Goal: Transaction & Acquisition: Obtain resource

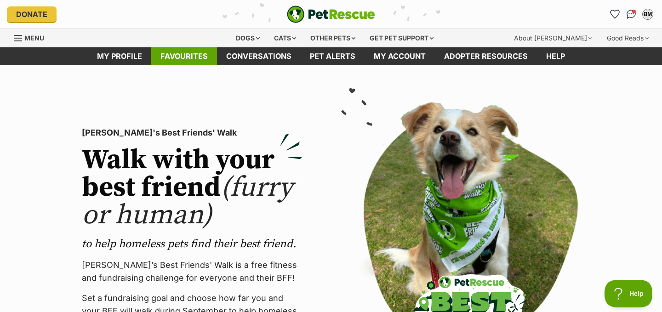
click at [190, 59] on link "Favourites" at bounding box center [184, 56] width 66 height 18
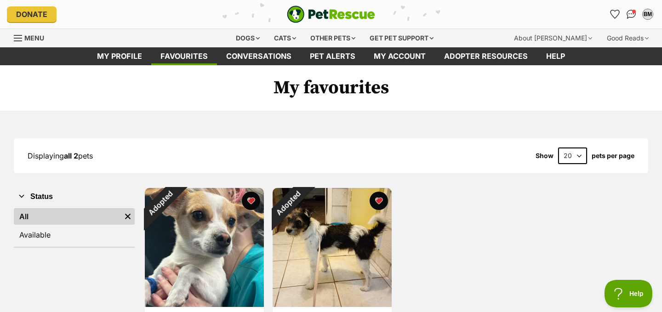
click at [212, 149] on div "Displaying all 2 pets Show 20 40 60 pets per page" at bounding box center [331, 156] width 635 height 17
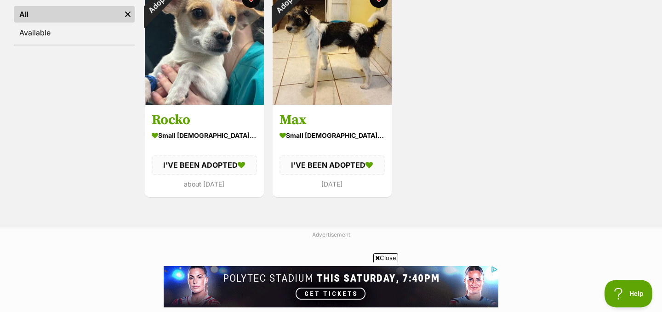
click at [235, 210] on div "Displaying all 2 pets Show 20 40 60 pets per page Visit PetRescue TV (external …" at bounding box center [331, 66] width 662 height 317
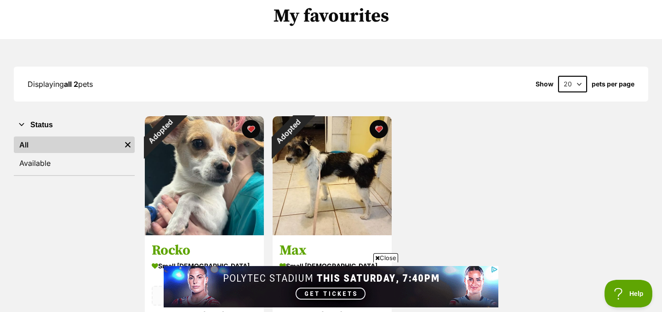
scroll to position [55, 0]
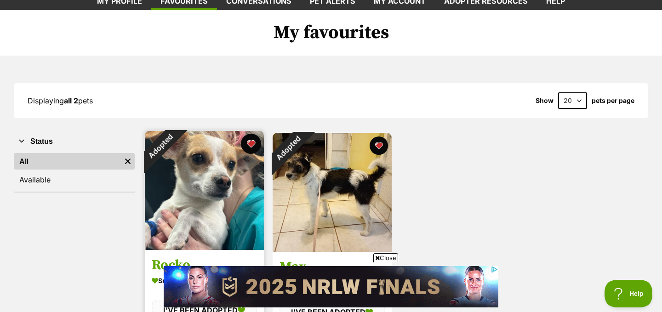
click at [252, 146] on button "favourite" at bounding box center [251, 144] width 20 height 20
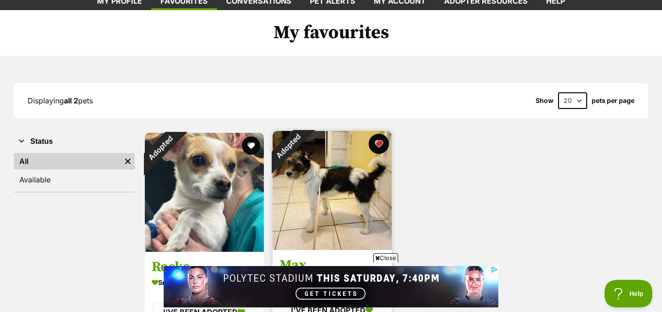
click at [378, 144] on button "favourite" at bounding box center [379, 144] width 20 height 20
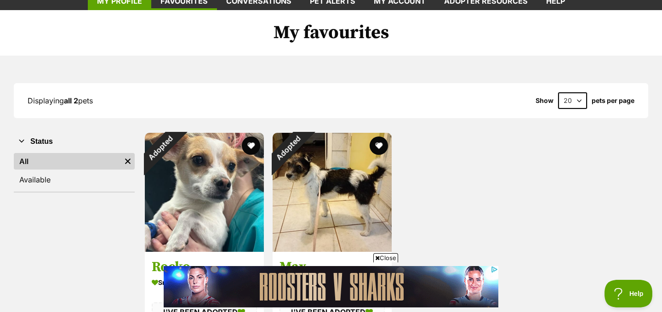
click at [126, 2] on link "My profile" at bounding box center [119, 1] width 63 height 18
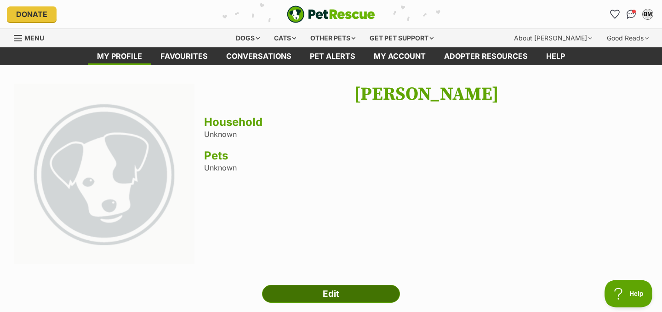
click at [313, 292] on link "Edit" at bounding box center [331, 294] width 138 height 18
click at [246, 35] on div "Dogs" at bounding box center [247, 38] width 37 height 18
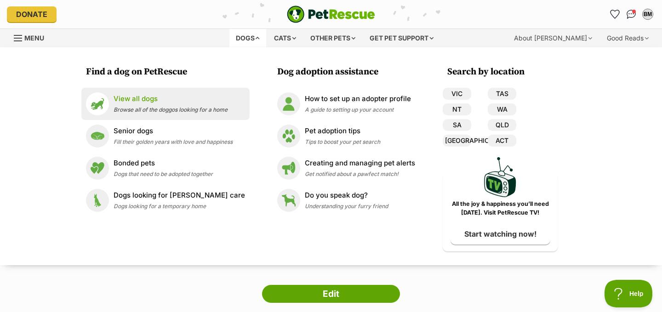
click at [162, 102] on p "View all dogs" at bounding box center [171, 99] width 114 height 11
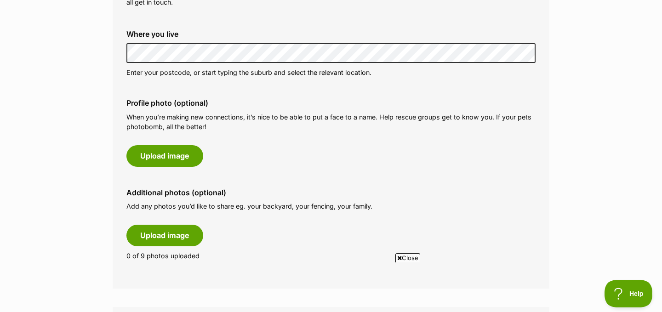
scroll to position [368, 0]
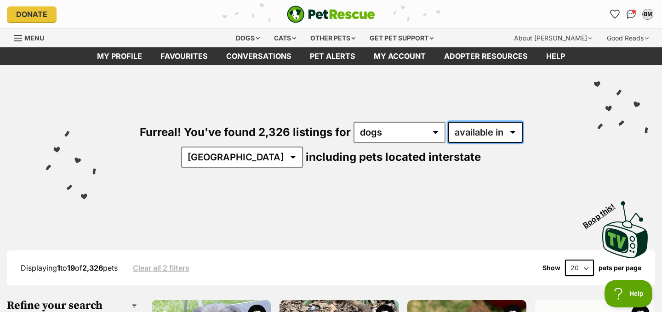
click at [448, 135] on select "available in located in" at bounding box center [485, 132] width 74 height 21
click at [448, 122] on select "available in located in" at bounding box center [485, 132] width 74 height 21
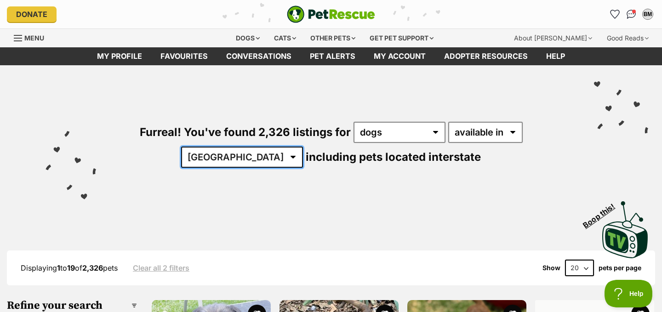
click at [303, 147] on select "Australia ACT NSW NT QLD SA TAS VIC WA" at bounding box center [242, 157] width 122 height 21
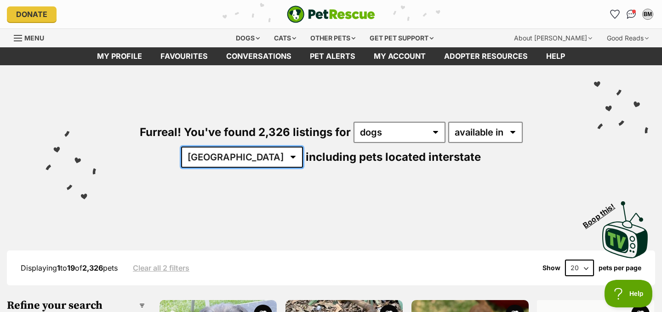
select select "WA"
click at [303, 147] on select "Australia ACT NSW NT QLD SA TAS VIC WA" at bounding box center [242, 157] width 122 height 21
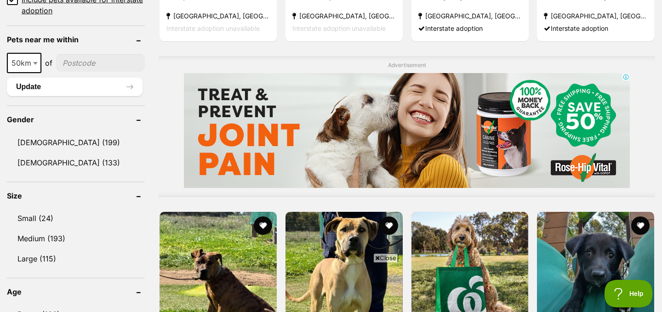
scroll to position [699, 0]
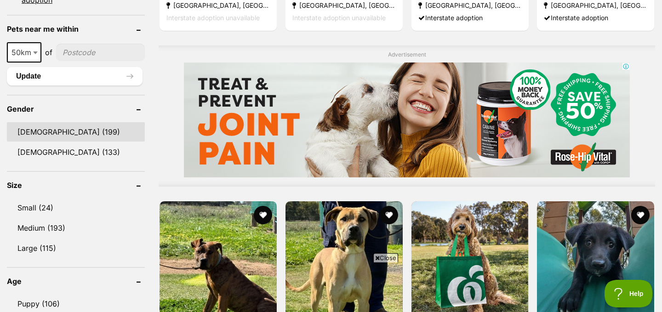
click at [20, 124] on link "Male (199)" at bounding box center [76, 131] width 138 height 19
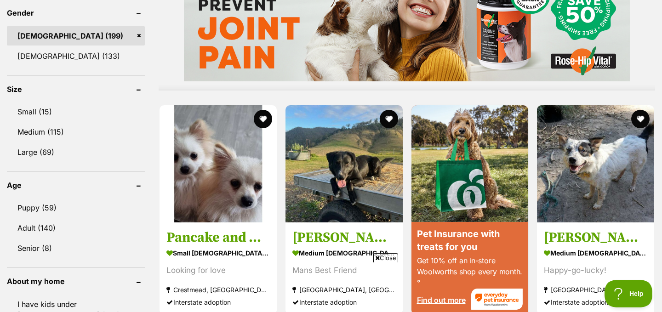
scroll to position [809, 0]
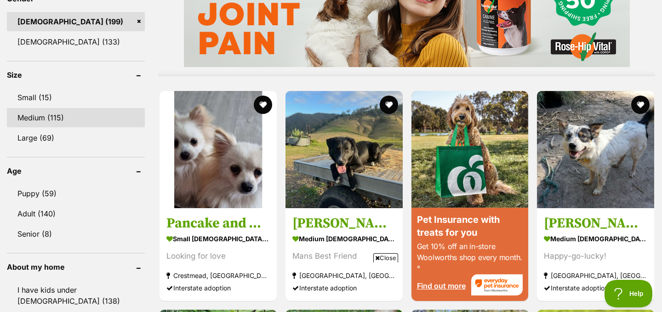
click at [37, 123] on link "Medium (115)" at bounding box center [76, 117] width 138 height 19
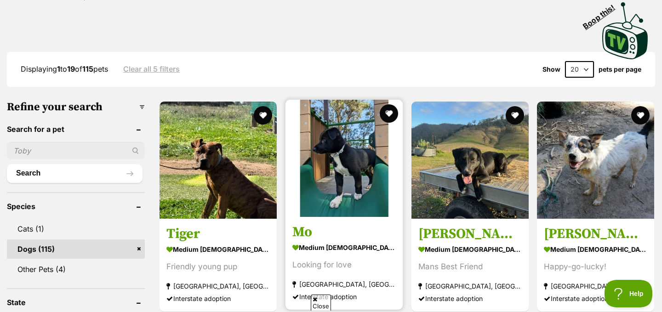
click at [339, 177] on img at bounding box center [344, 158] width 117 height 117
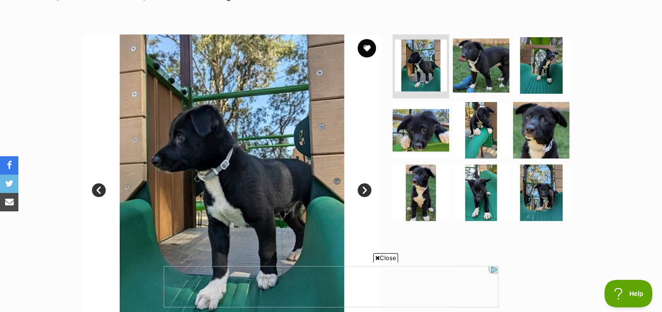
scroll to position [147, 0]
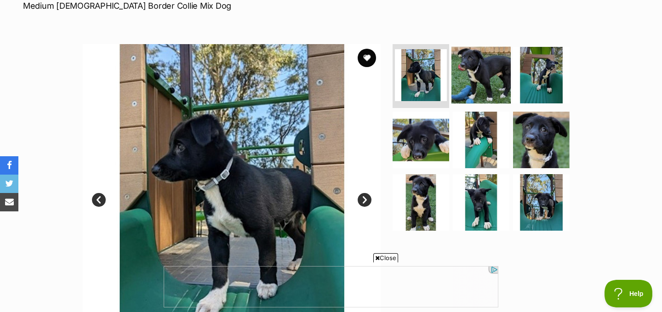
click at [486, 82] on img at bounding box center [481, 74] width 59 height 59
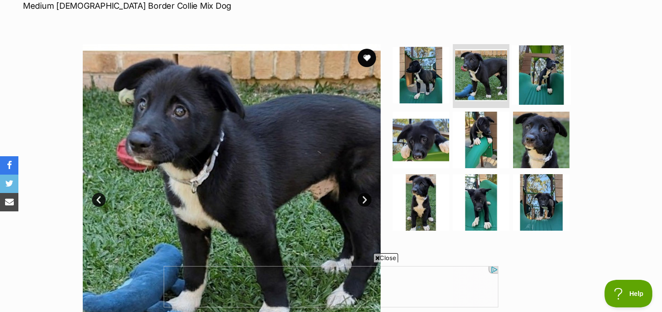
click at [527, 88] on img at bounding box center [541, 74] width 59 height 59
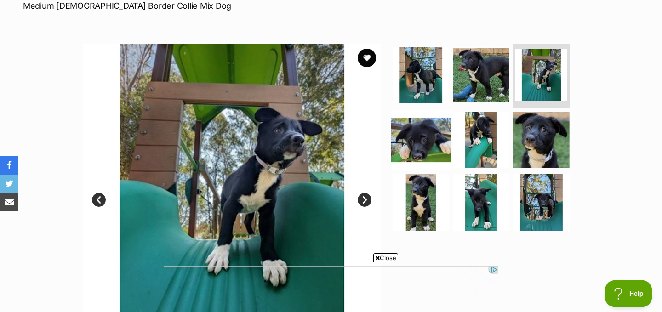
click at [439, 137] on img at bounding box center [420, 139] width 59 height 59
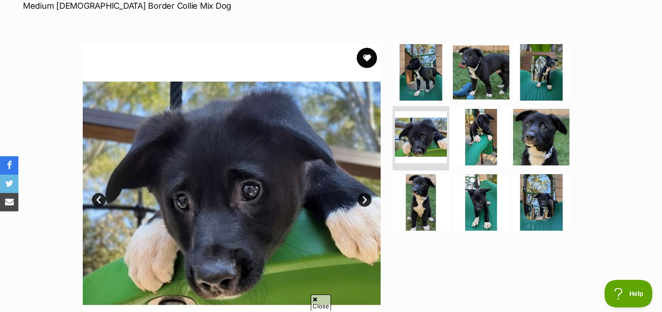
click at [367, 58] on button "favourite" at bounding box center [367, 58] width 20 height 20
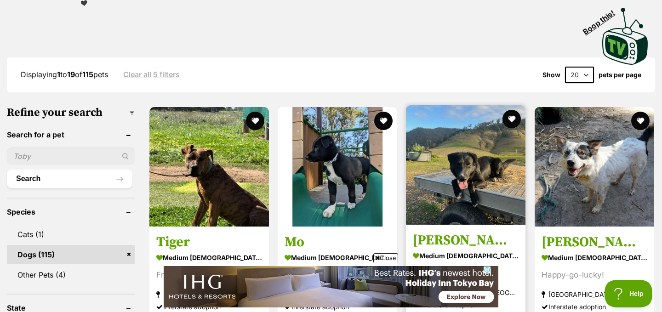
click at [479, 231] on h3 "[PERSON_NAME] 2" at bounding box center [466, 239] width 106 height 17
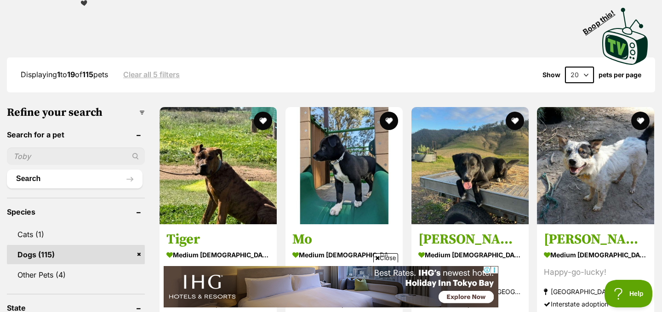
click at [436, 67] on div "Displaying 1 to 19 of 115 pets Clear all 5 filters Show 20 40 60 pets per page" at bounding box center [331, 75] width 648 height 17
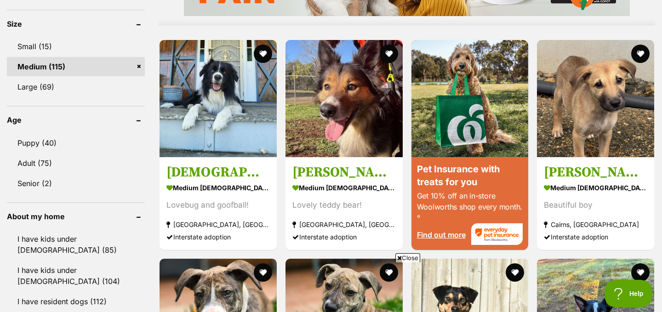
scroll to position [896, 0]
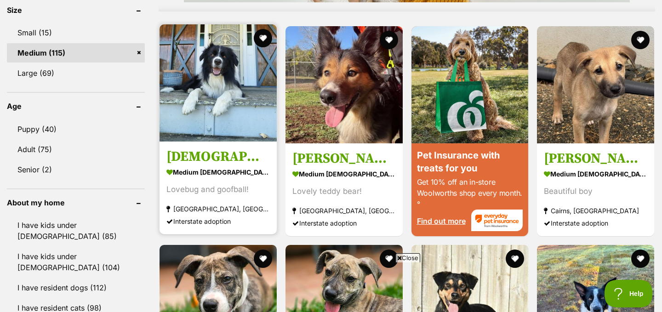
click at [245, 86] on img at bounding box center [218, 82] width 117 height 117
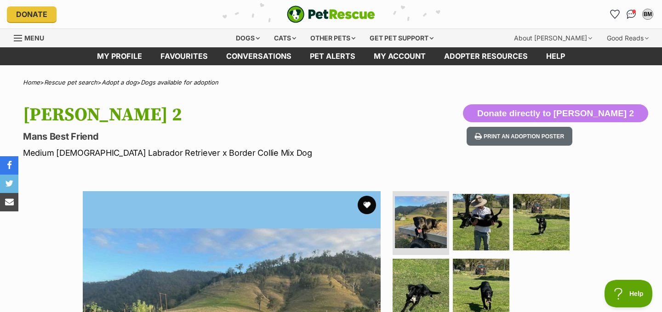
click at [302, 147] on p "Medium Male Labrador Retriever x Border Collie Mix Dog" at bounding box center [213, 153] width 381 height 12
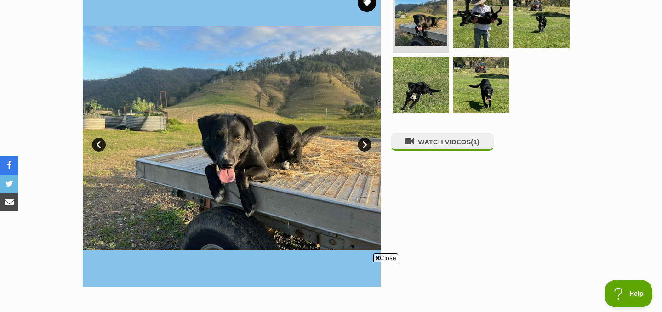
click at [363, 145] on link "Next" at bounding box center [365, 145] width 14 height 14
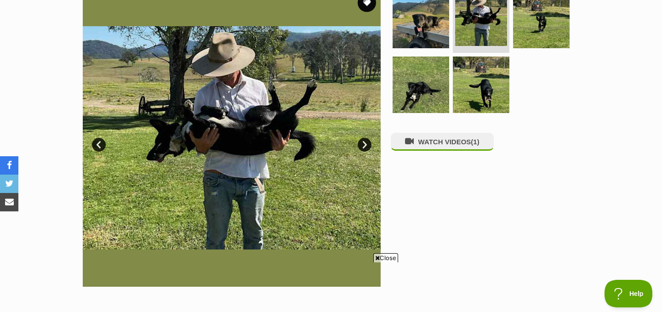
click at [363, 145] on link "Next" at bounding box center [365, 145] width 14 height 14
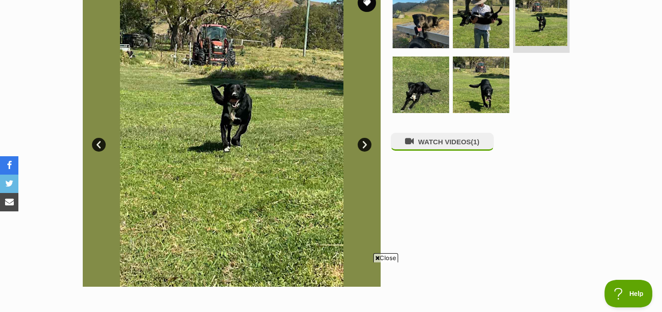
click at [363, 145] on link "Next" at bounding box center [365, 145] width 14 height 14
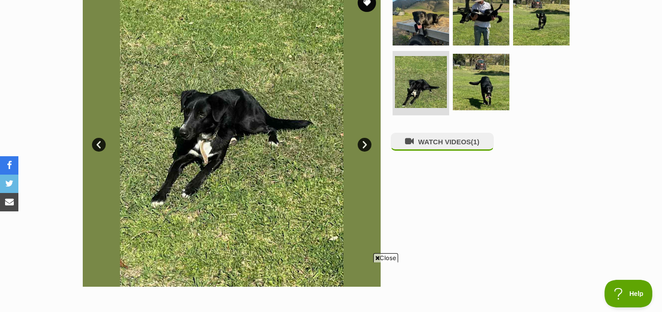
click at [363, 145] on link "Next" at bounding box center [365, 145] width 14 height 14
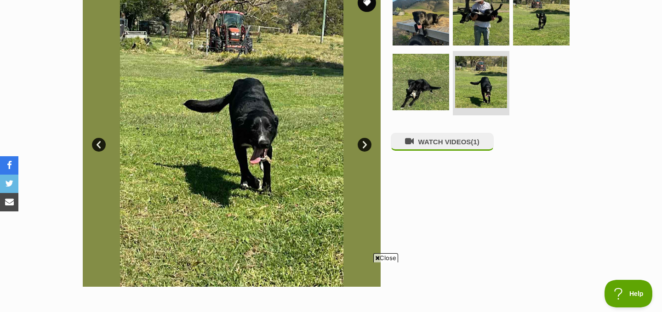
click at [411, 198] on div "WATCH VIDEOS (1)" at bounding box center [485, 138] width 189 height 298
click at [440, 151] on button "WATCH VIDEOS (1)" at bounding box center [442, 142] width 103 height 18
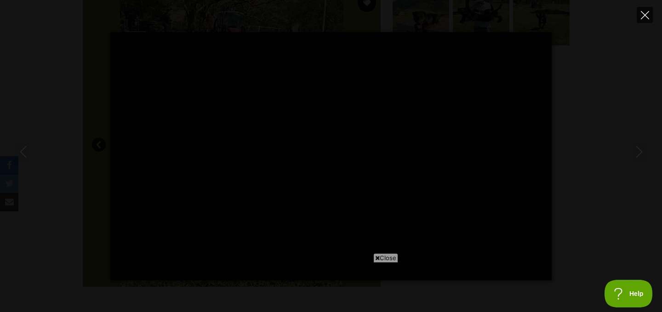
click at [643, 19] on button "Close" at bounding box center [645, 15] width 16 height 16
type input "67.47"
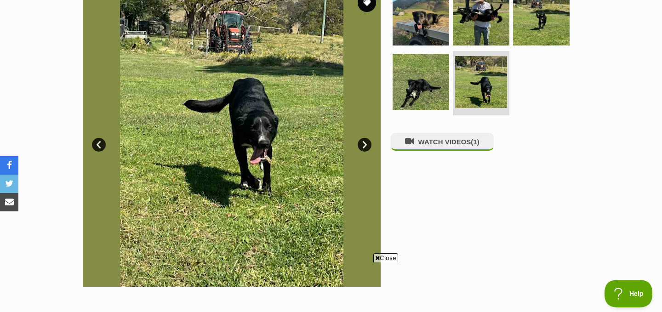
click at [500, 224] on div "WATCH VIDEOS (1)" at bounding box center [485, 138] width 189 height 298
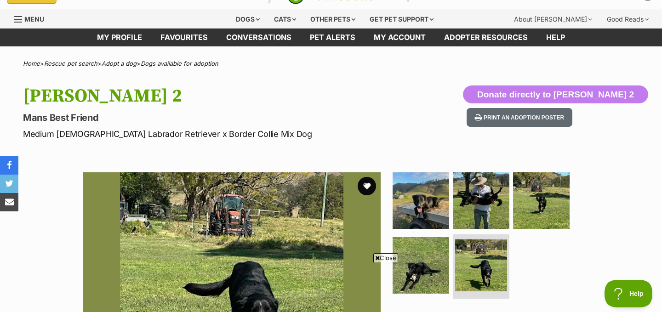
scroll to position [18, 0]
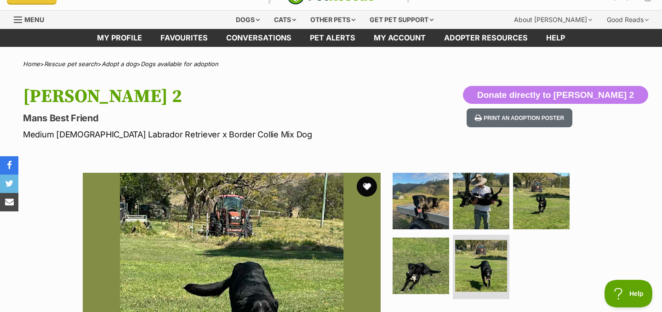
click at [369, 186] on button "favourite" at bounding box center [367, 187] width 20 height 20
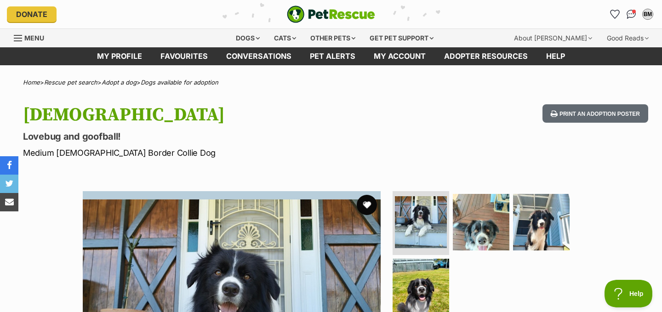
click at [366, 206] on button "favourite" at bounding box center [367, 205] width 20 height 20
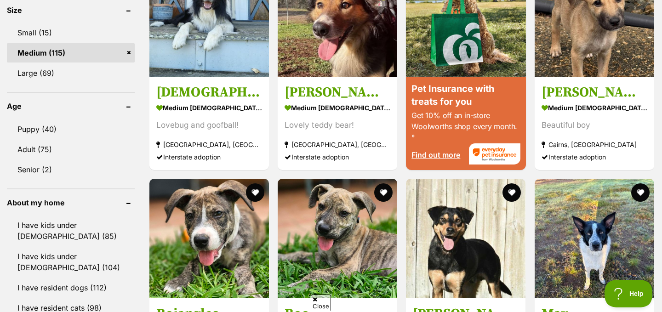
click at [401, 263] on div "1143768 Tiger medium [DEMOGRAPHIC_DATA] Dog Friendly young pup [GEOGRAPHIC_DATA…" at bounding box center [402, 112] width 507 height 1372
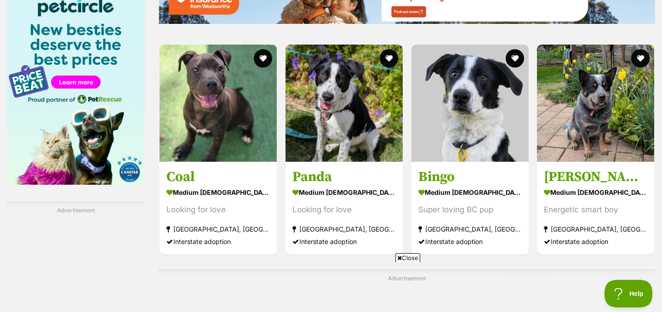
scroll to position [1411, 0]
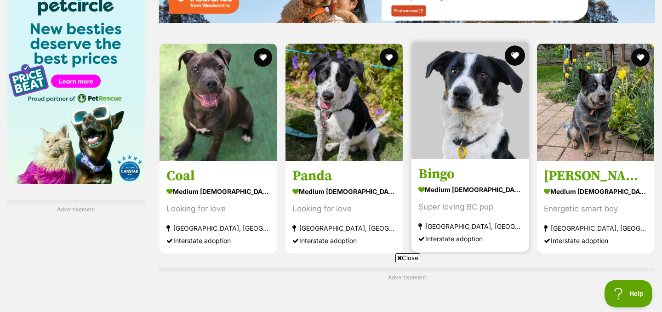
click at [516, 46] on button "favourite" at bounding box center [514, 56] width 20 height 20
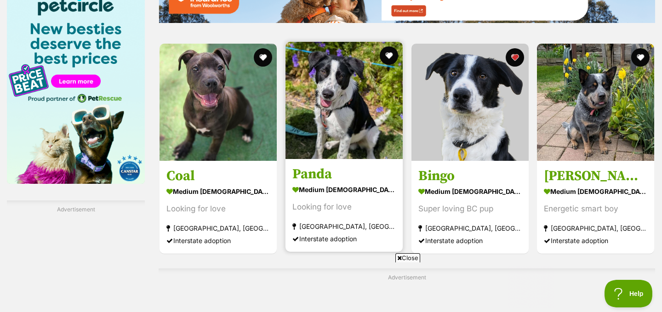
click at [366, 112] on img at bounding box center [344, 100] width 117 height 117
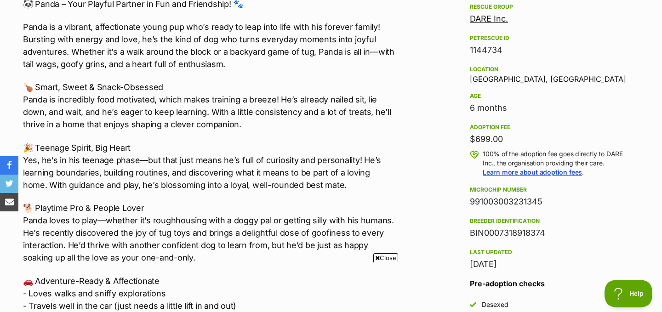
scroll to position [552, 0]
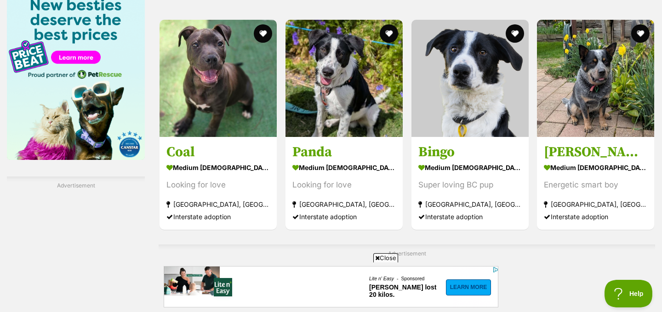
scroll to position [1441, 0]
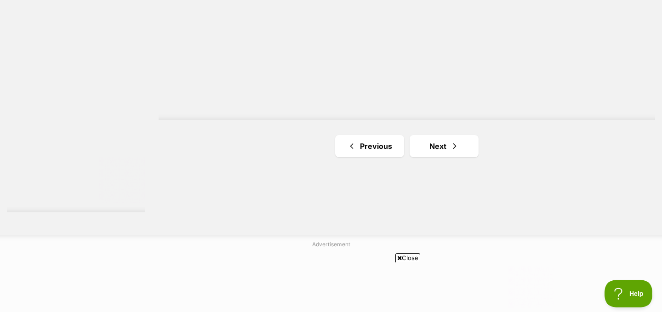
scroll to position [1711, 0]
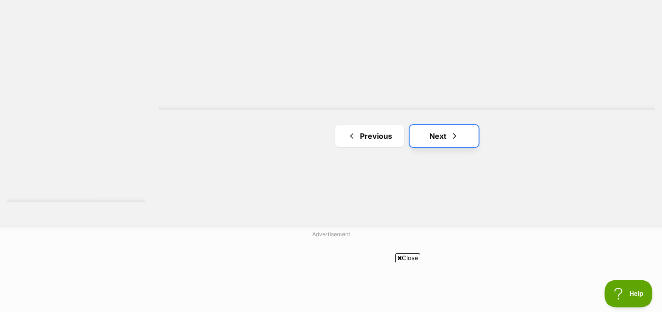
click at [449, 125] on link "Next" at bounding box center [444, 136] width 69 height 22
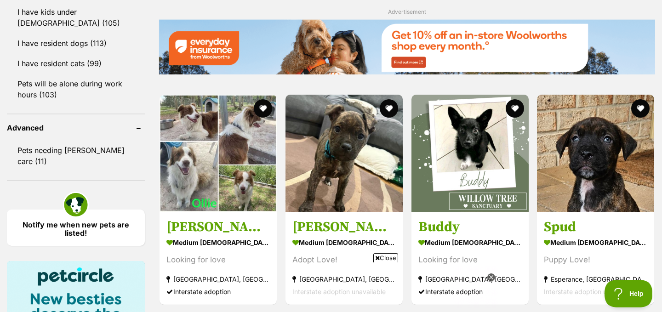
scroll to position [1159, 0]
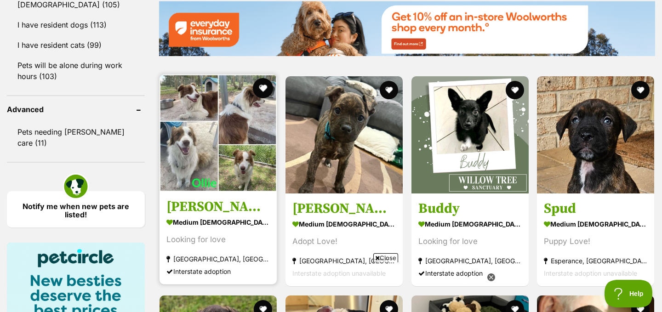
click at [266, 78] on button "favourite" at bounding box center [263, 88] width 20 height 20
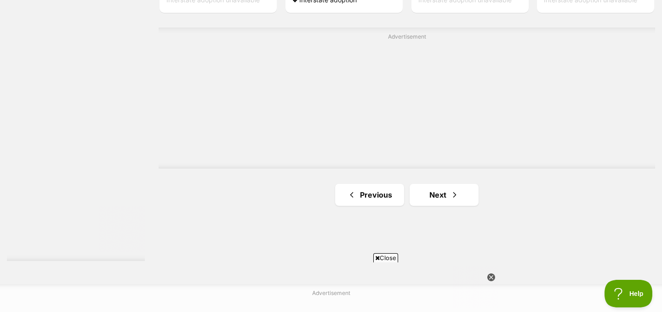
scroll to position [1655, 0]
click at [444, 180] on link "Next" at bounding box center [444, 191] width 69 height 22
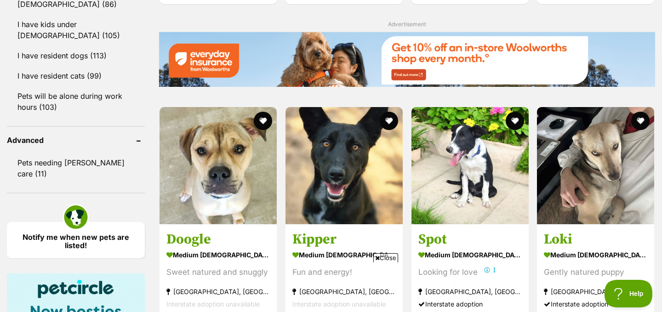
scroll to position [1146, 0]
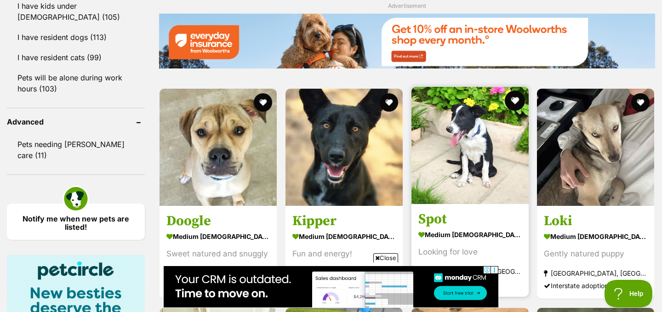
click at [516, 91] on button "favourite" at bounding box center [514, 101] width 20 height 20
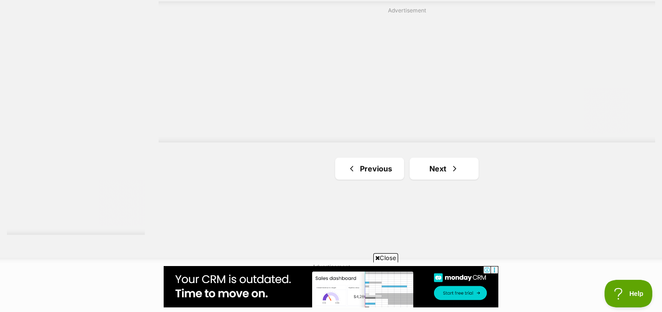
scroll to position [1680, 0]
click at [447, 156] on link "Next" at bounding box center [444, 167] width 69 height 22
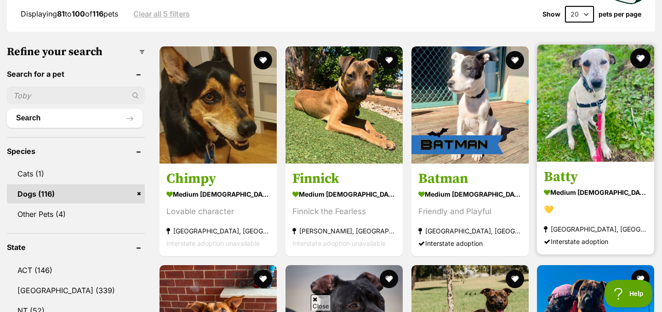
click at [637, 48] on button "favourite" at bounding box center [640, 58] width 20 height 20
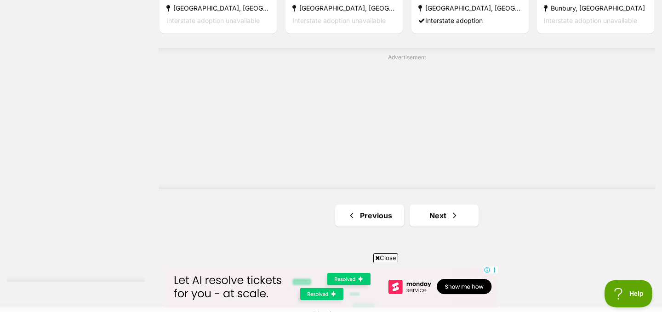
scroll to position [1655, 0]
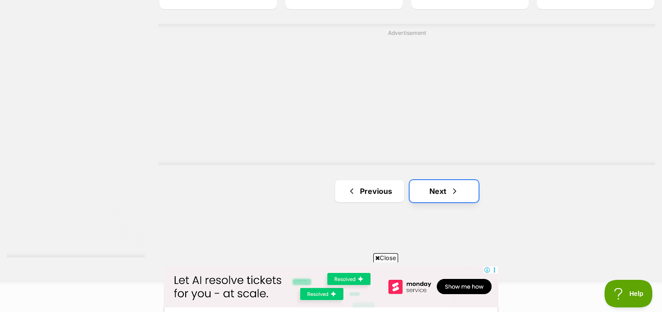
click at [438, 180] on link "Next" at bounding box center [444, 191] width 69 height 22
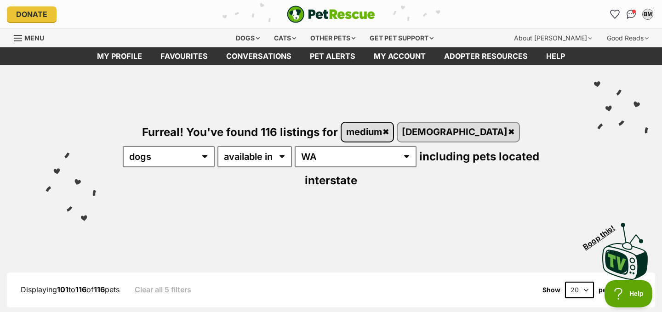
click at [379, 134] on link "medium" at bounding box center [368, 132] width 52 height 19
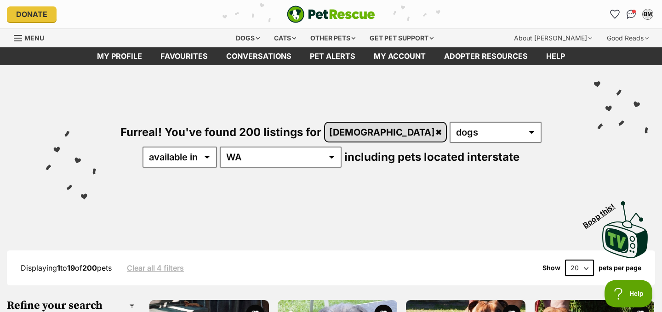
click at [360, 133] on link "[DEMOGRAPHIC_DATA]" at bounding box center [385, 132] width 121 height 19
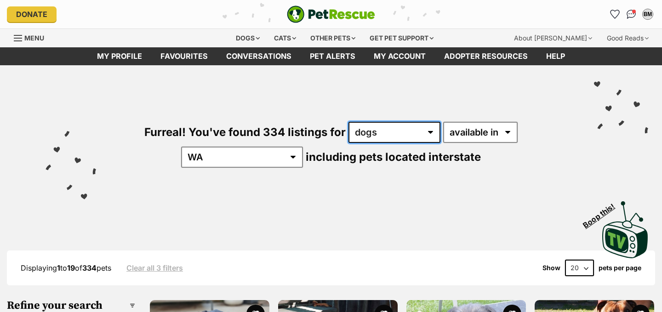
click at [378, 136] on select "any type of pet cats dogs other pets" at bounding box center [395, 132] width 92 height 21
select select "Other Pets"
click at [349, 122] on select "any type of pet cats dogs other pets" at bounding box center [395, 132] width 92 height 21
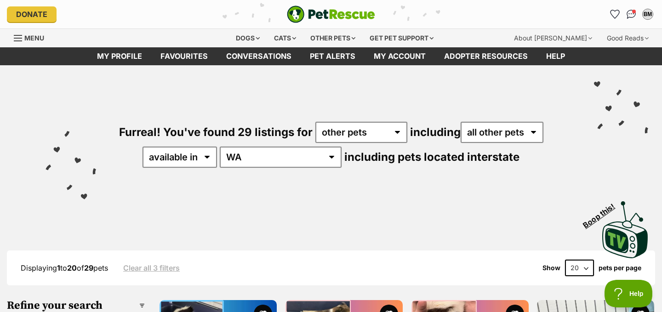
click at [334, 265] on div "Displaying 1 to 20 of 29 pets Clear all 3 filters Show 20 40 60 pets per page" at bounding box center [331, 268] width 648 height 17
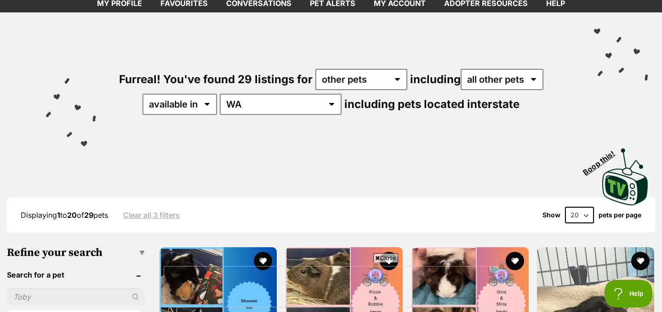
scroll to position [37, 0]
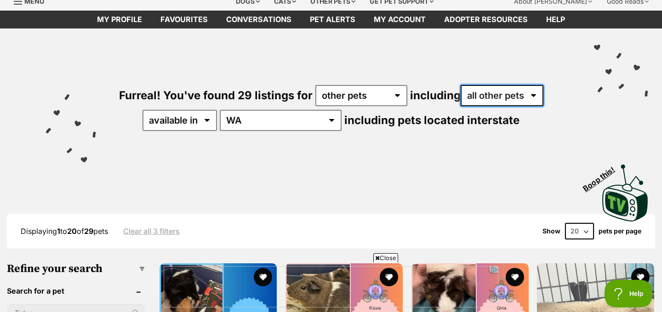
click at [501, 96] on select "all other pets Ducks Guinea Pigs Horses Pigs Rabbits Sheep" at bounding box center [502, 95] width 83 height 21
select select "Sheep"
click at [461, 85] on select "all other pets Ducks Guinea Pigs Horses Pigs Rabbits Sheep" at bounding box center [502, 95] width 83 height 21
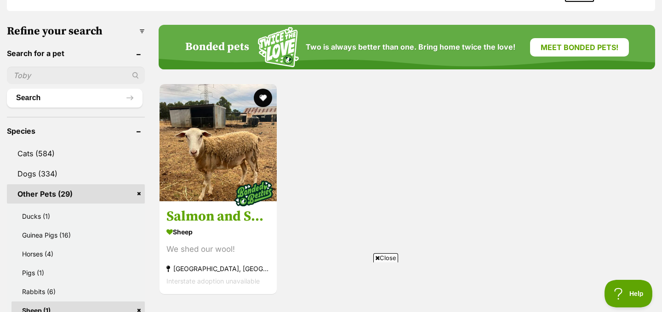
scroll to position [276, 0]
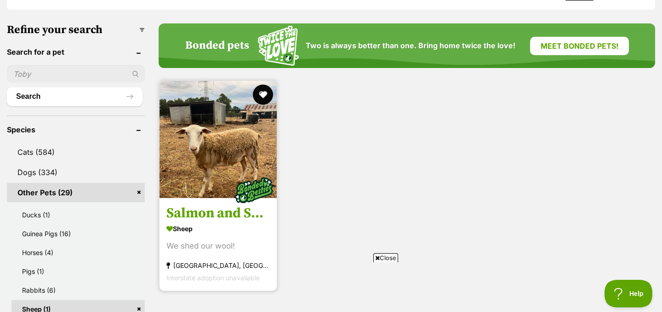
click at [264, 95] on button "favourite" at bounding box center [263, 95] width 20 height 20
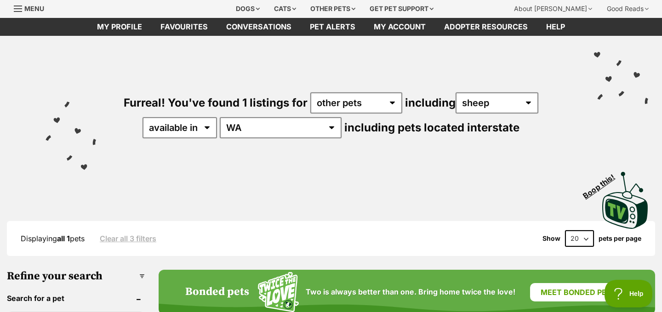
scroll to position [18, 0]
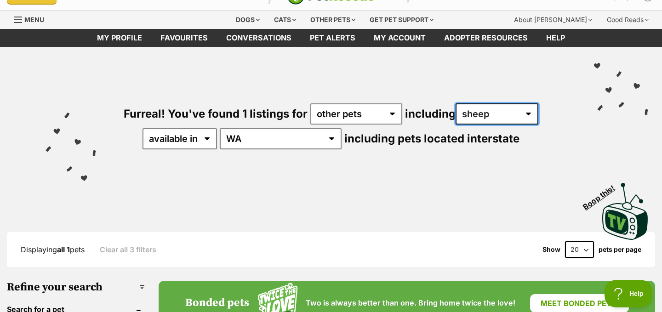
click at [491, 114] on select "all other pets Ducks Guinea Pigs Horses Pigs Rabbits Sheep" at bounding box center [497, 113] width 83 height 21
select select "Ducks"
click at [456, 103] on select "all other pets Ducks Guinea Pigs Horses Pigs Rabbits Sheep" at bounding box center [497, 113] width 83 height 21
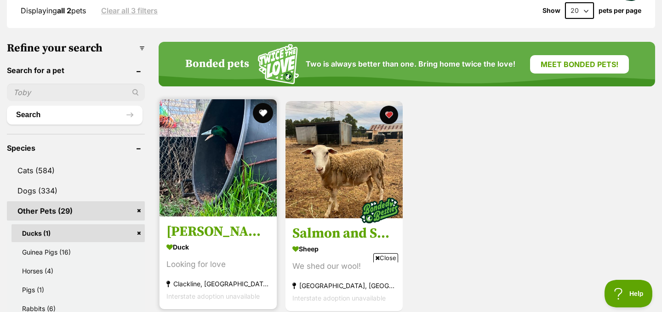
click at [260, 115] on button "favourite" at bounding box center [263, 113] width 20 height 20
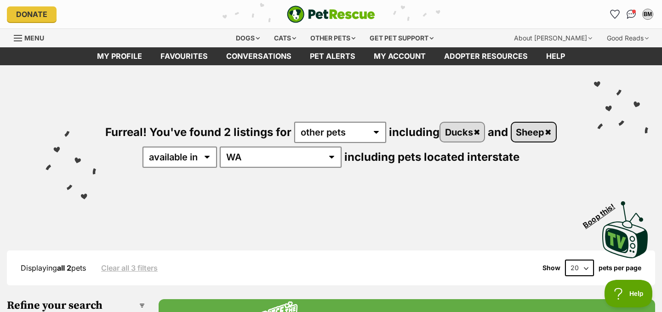
click at [512, 142] on link "Sheep" at bounding box center [534, 132] width 44 height 19
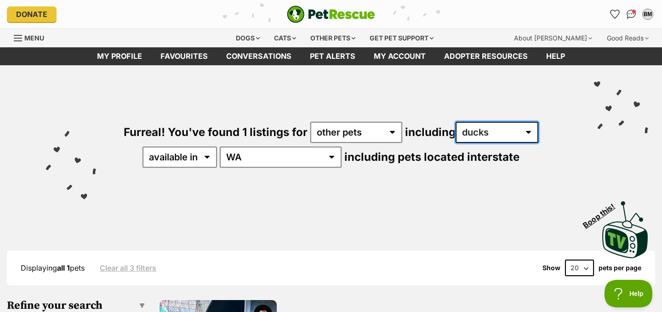
click at [494, 133] on select "all other pets Ducks Guinea Pigs Horses Pigs Rabbits Sheep" at bounding box center [497, 132] width 83 height 21
select select "Pigs"
click at [456, 122] on select "all other pets Ducks Guinea Pigs Horses Pigs Rabbits Sheep" at bounding box center [497, 132] width 83 height 21
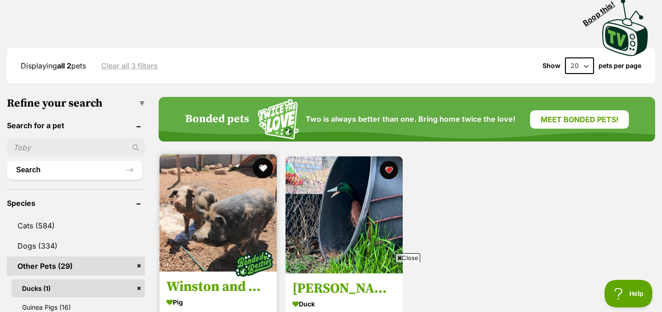
click at [264, 170] on button "favourite" at bounding box center [263, 168] width 20 height 20
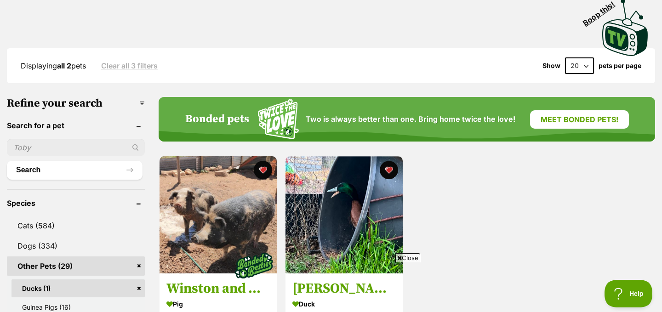
click at [422, 209] on div "1002087 Winston and Willow Pig Easygoing and friendly [GEOGRAPHIC_DATA], [GEOGR…" at bounding box center [407, 261] width 497 height 212
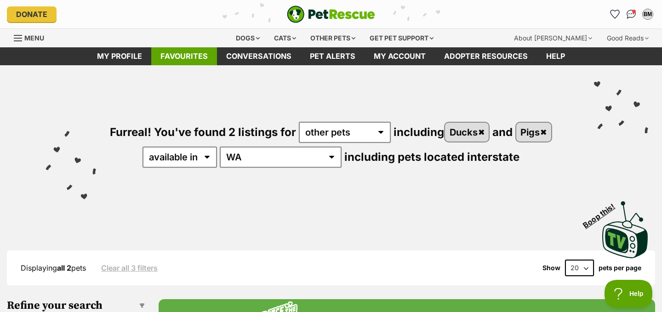
click at [195, 58] on link "Favourites" at bounding box center [184, 56] width 66 height 18
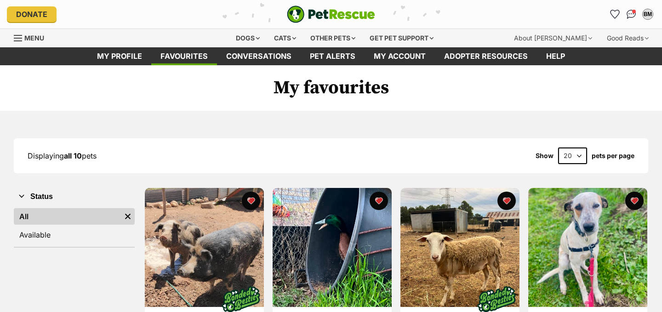
click at [250, 152] on div "Displaying all 10 pets Show 20 40 60 pets per page" at bounding box center [331, 156] width 635 height 17
